Goal: Find specific page/section: Find specific page/section

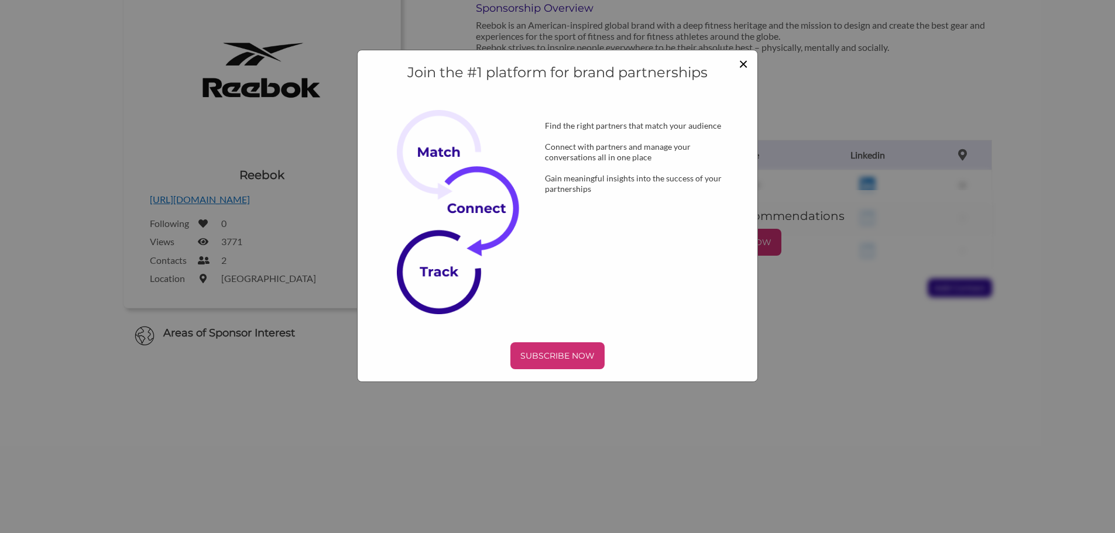
click at [742, 66] on span "×" at bounding box center [742, 63] width 9 height 20
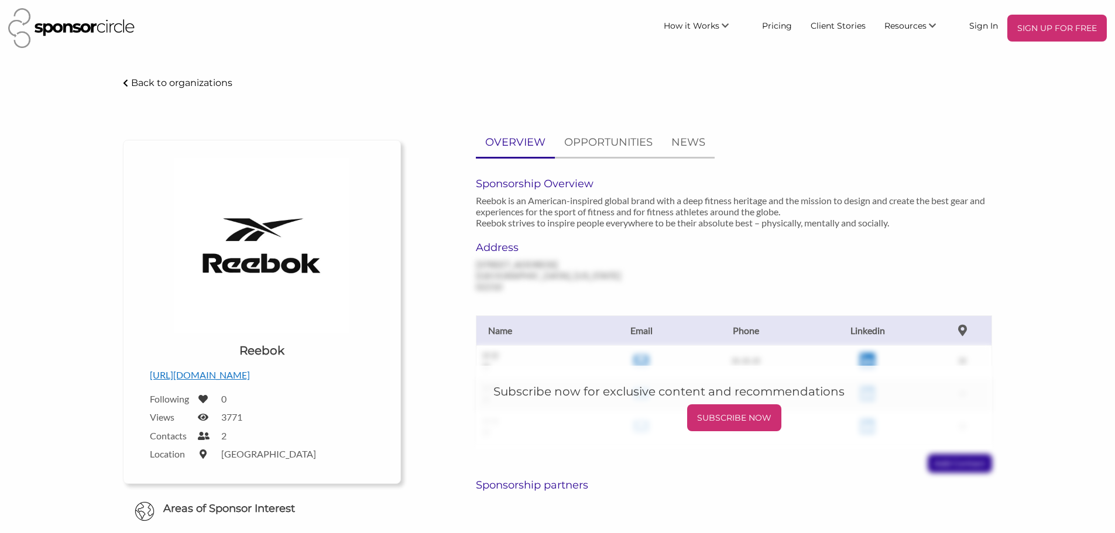
click at [96, 28] on img at bounding box center [71, 28] width 126 height 40
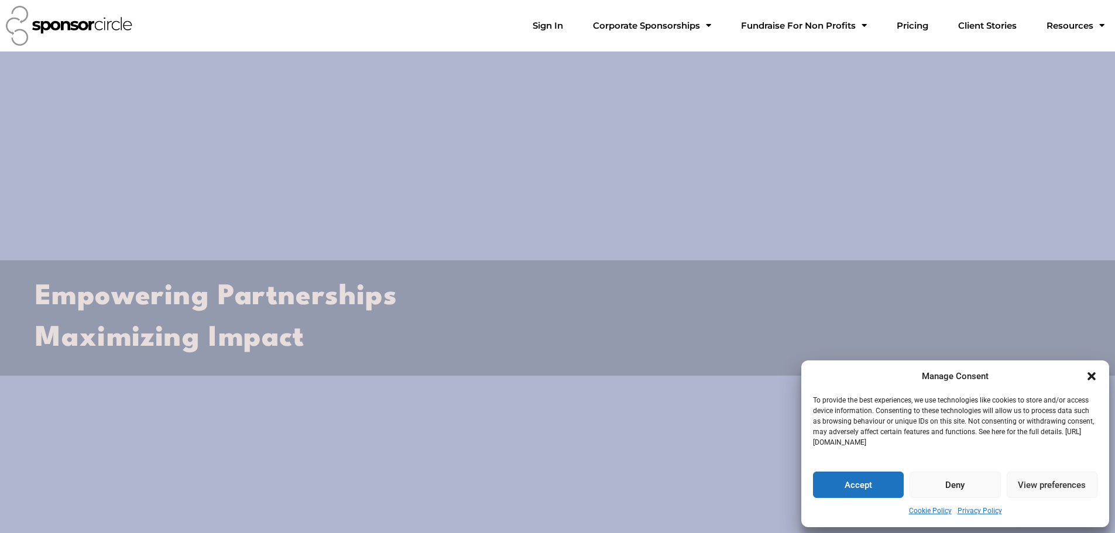
click at [852, 489] on button "Accept" at bounding box center [858, 485] width 91 height 26
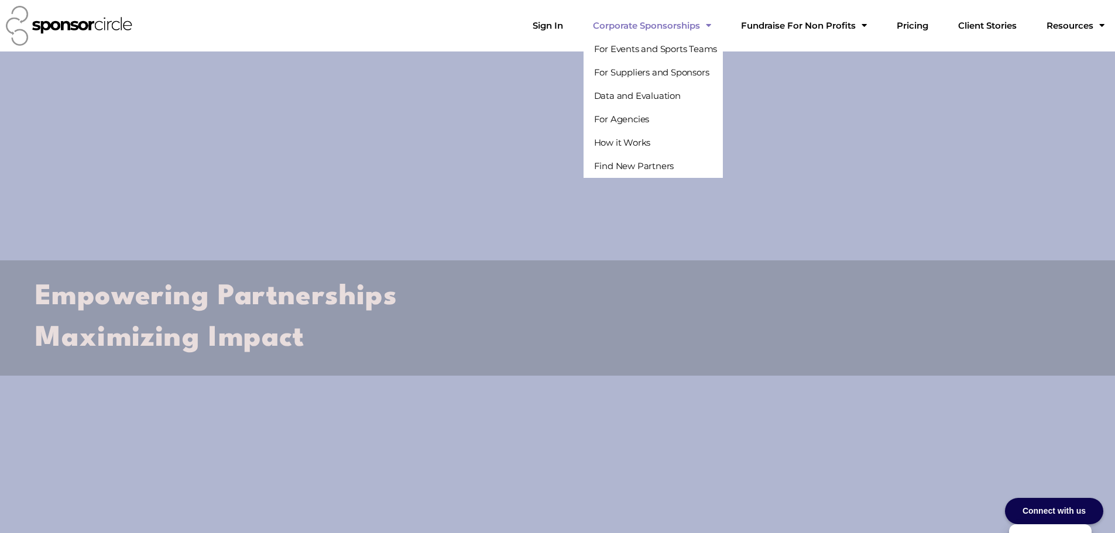
click at [711, 26] on span "Menu" at bounding box center [705, 25] width 11 height 20
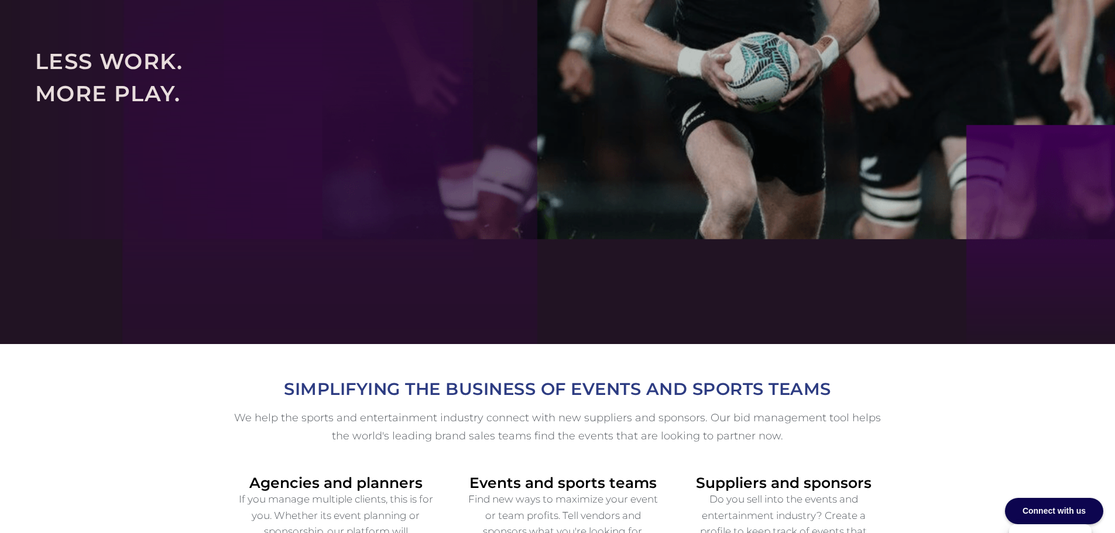
scroll to position [234, 0]
